Goal: Task Accomplishment & Management: Use online tool/utility

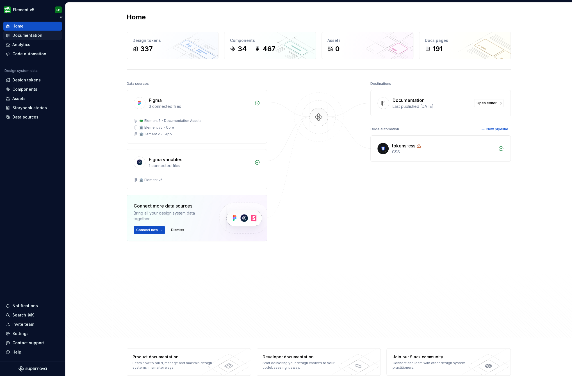
click at [30, 34] on div "Documentation" at bounding box center [27, 36] width 30 height 6
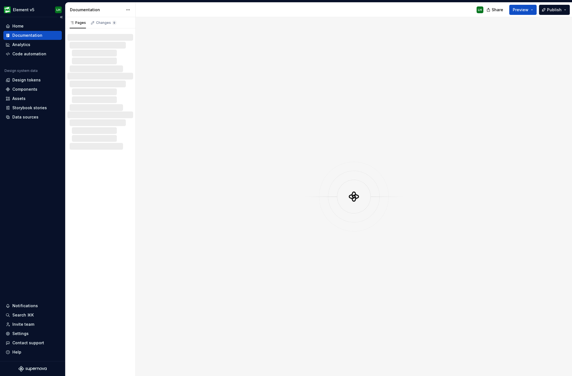
drag, startPoint x: 20, startPoint y: 115, endPoint x: 0, endPoint y: 91, distance: 31.3
click at [20, 116] on div "Data sources" at bounding box center [25, 117] width 26 height 6
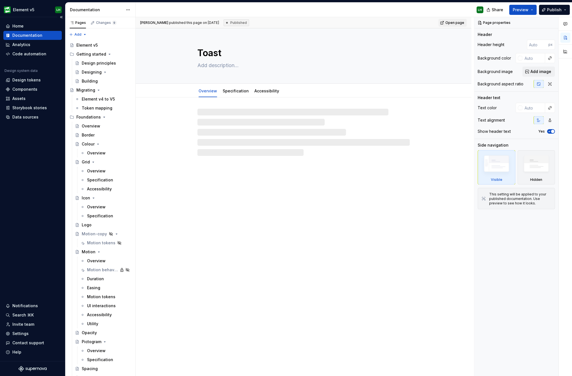
type textarea "*"
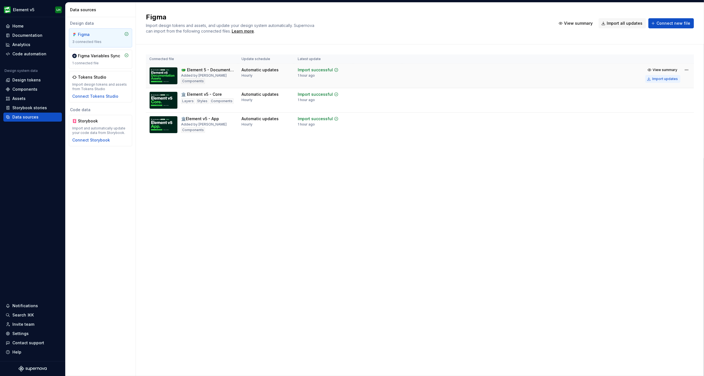
click at [572, 79] on div "Import updates" at bounding box center [665, 79] width 26 height 4
click at [572, 78] on div "Import updates" at bounding box center [665, 79] width 26 height 4
